Goal: Information Seeking & Learning: Learn about a topic

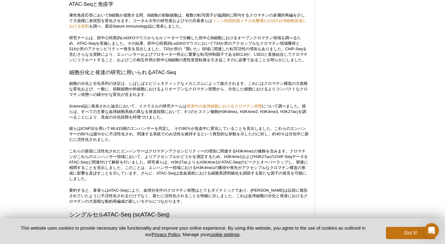
scroll to position [1157, 0]
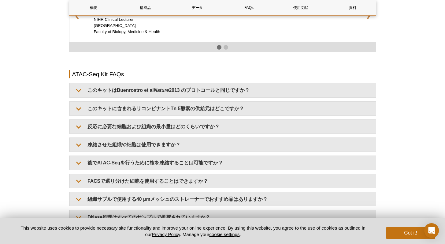
scroll to position [1034, 0]
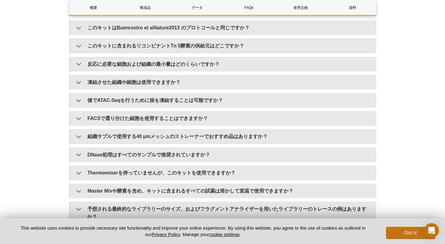
scroll to position [897, 0]
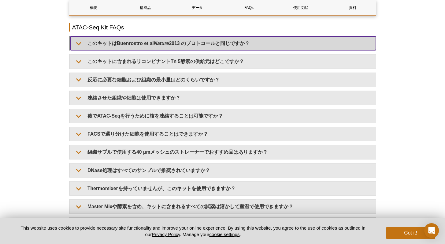
click at [85, 50] on summary "このキットはBuenrostro et al Nature 2013 のプロトコールと同じですか？" at bounding box center [222, 43] width 305 height 14
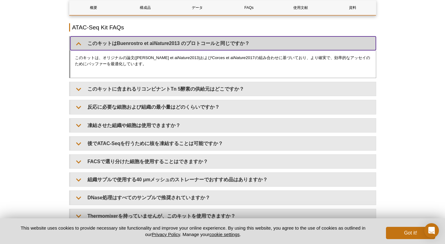
click at [80, 45] on summary "このキットはBuenrostro et al Nature 2013 のプロトコールと同じですか？" at bounding box center [222, 43] width 305 height 14
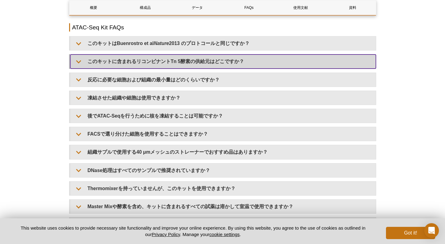
click at [79, 62] on summary "このキットに含まれるリコンビナントTn 5酵素の供給元はどこですか？" at bounding box center [222, 61] width 305 height 14
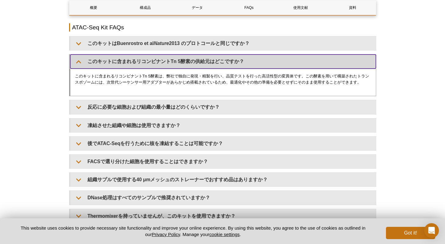
click at [79, 62] on summary "このキットに含まれるリコンビナントTn 5酵素の供給元はどこですか？" at bounding box center [222, 61] width 305 height 14
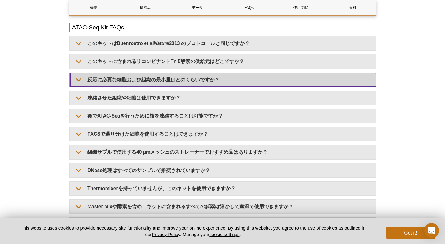
click at [78, 81] on summary "反応に必要な細胞および組織の最小量はどのくらいですか？" at bounding box center [222, 80] width 305 height 14
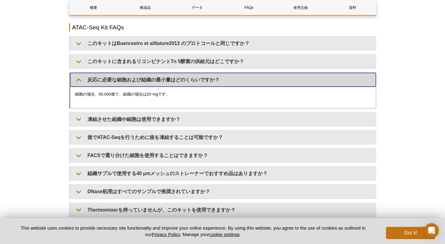
click at [78, 79] on summary "反応に必要な細胞および組織の最小量はどのくらいですか？" at bounding box center [222, 80] width 305 height 14
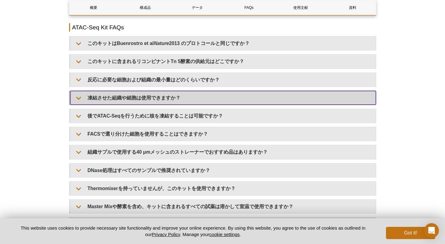
click at [80, 96] on summary "凍結させた組織や細胞は使用できますか？" at bounding box center [222, 98] width 305 height 14
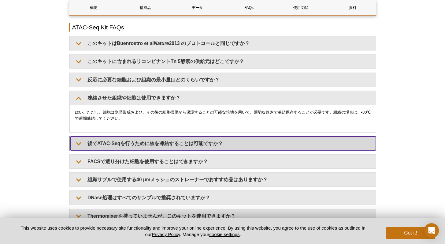
click at [80, 144] on summary "後でATAC-Seqを行うために核を凍結することは可能ですか？" at bounding box center [222, 143] width 305 height 14
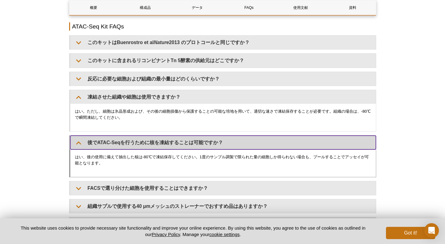
scroll to position [896, 0]
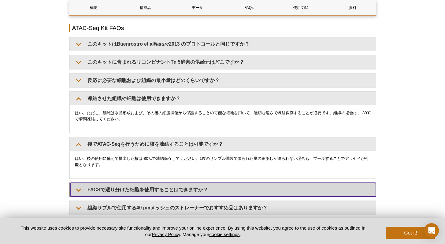
click at [81, 187] on summary "FACSで選り分けた細胞を使用することはできますか？" at bounding box center [222, 189] width 305 height 14
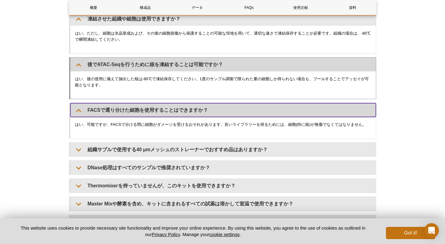
scroll to position [977, 0]
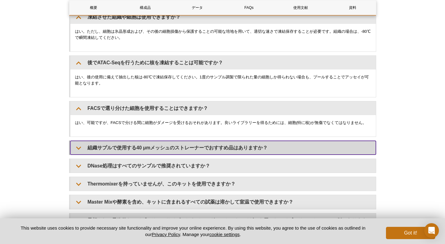
click at [76, 145] on summary "組織サプルで使用する40 μmメッシュのストレーナーでおすすめ品はありますか？" at bounding box center [222, 148] width 305 height 14
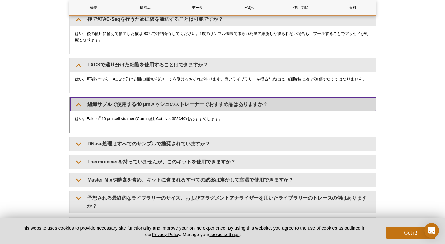
scroll to position [1027, 0]
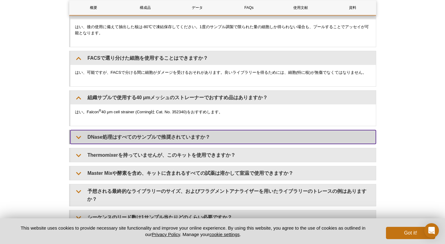
click at [78, 135] on summary "DNase処理はすべてのサンプルで推奨されていますか？" at bounding box center [222, 137] width 305 height 14
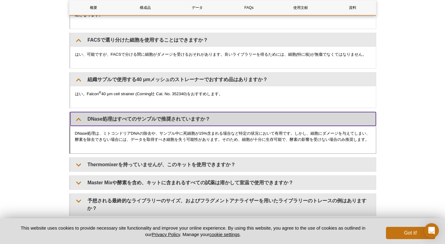
scroll to position [1043, 0]
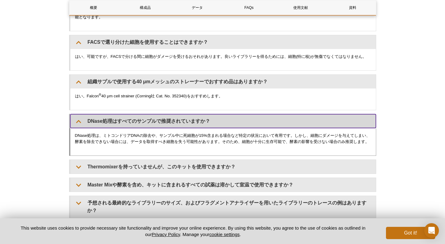
click at [80, 118] on summary "DNase処理はすべてのサンプルで推奨されていますか？" at bounding box center [222, 121] width 305 height 14
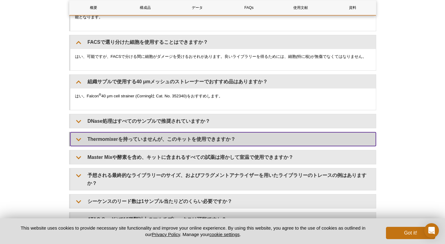
click at [75, 136] on summary "Thermomixerを持っていませんが、このキットを使用できますか？" at bounding box center [222, 139] width 305 height 14
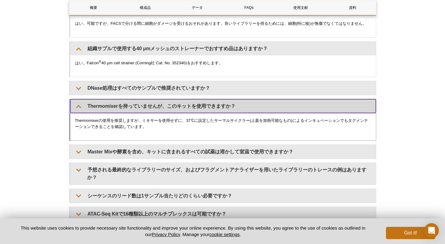
scroll to position [1077, 0]
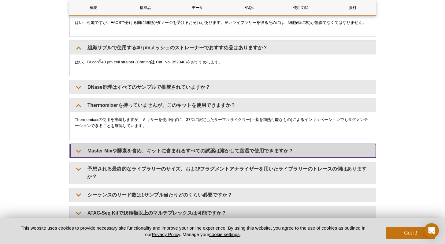
click at [77, 150] on summary "Master Mixや酵素を含め、キットに含まれるすべての試薬は溶かして室温で使用できますか？" at bounding box center [222, 151] width 305 height 14
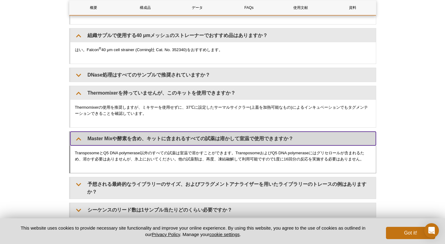
scroll to position [1091, 0]
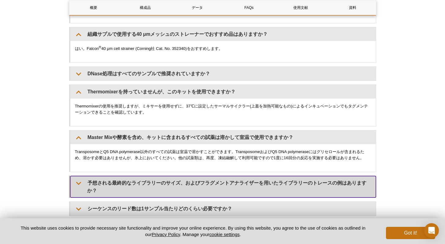
click at [75, 179] on summary "予想される最終的なライブラリーのサイズ、およびフラグメントアナライザーを用いたライブラリーのトレースの例はありますか？" at bounding box center [222, 186] width 305 height 21
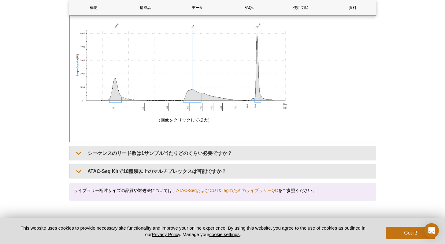
scroll to position [1569, 0]
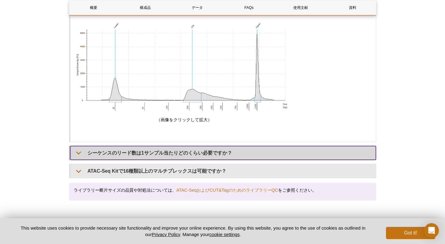
click at [79, 146] on summary "シーケンスのリード数は1サンプル当たりどのくらい必要ですか？" at bounding box center [222, 153] width 305 height 14
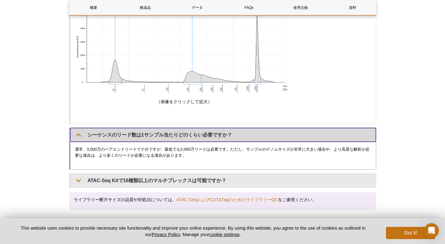
scroll to position [1632, 0]
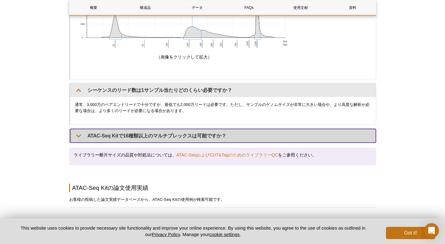
click at [76, 129] on summary "ATAC-Seq Kitで16種類以上のマルチプレックスは可能ですか？" at bounding box center [222, 136] width 305 height 14
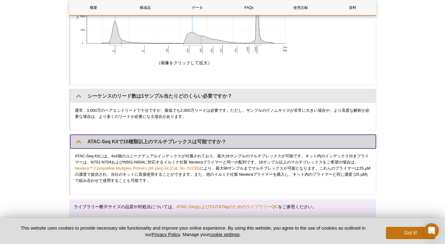
scroll to position [1626, 0]
click at [248, 135] on summary "ATAC-Seq Kitで16種類以上のマルチプレックスは可能ですか？" at bounding box center [222, 142] width 305 height 14
